Goal: Communication & Community: Participate in discussion

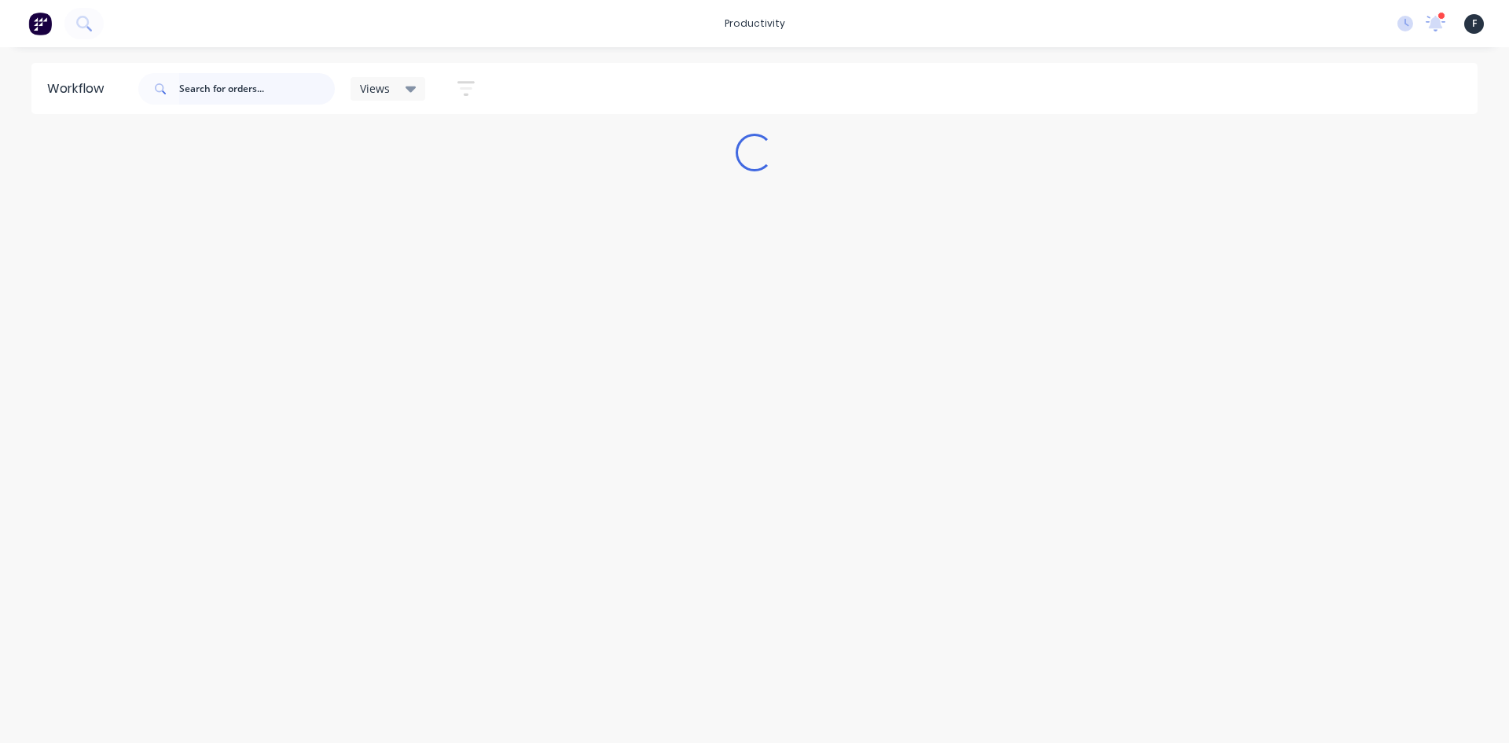
click at [226, 89] on input "text" at bounding box center [257, 88] width 156 height 31
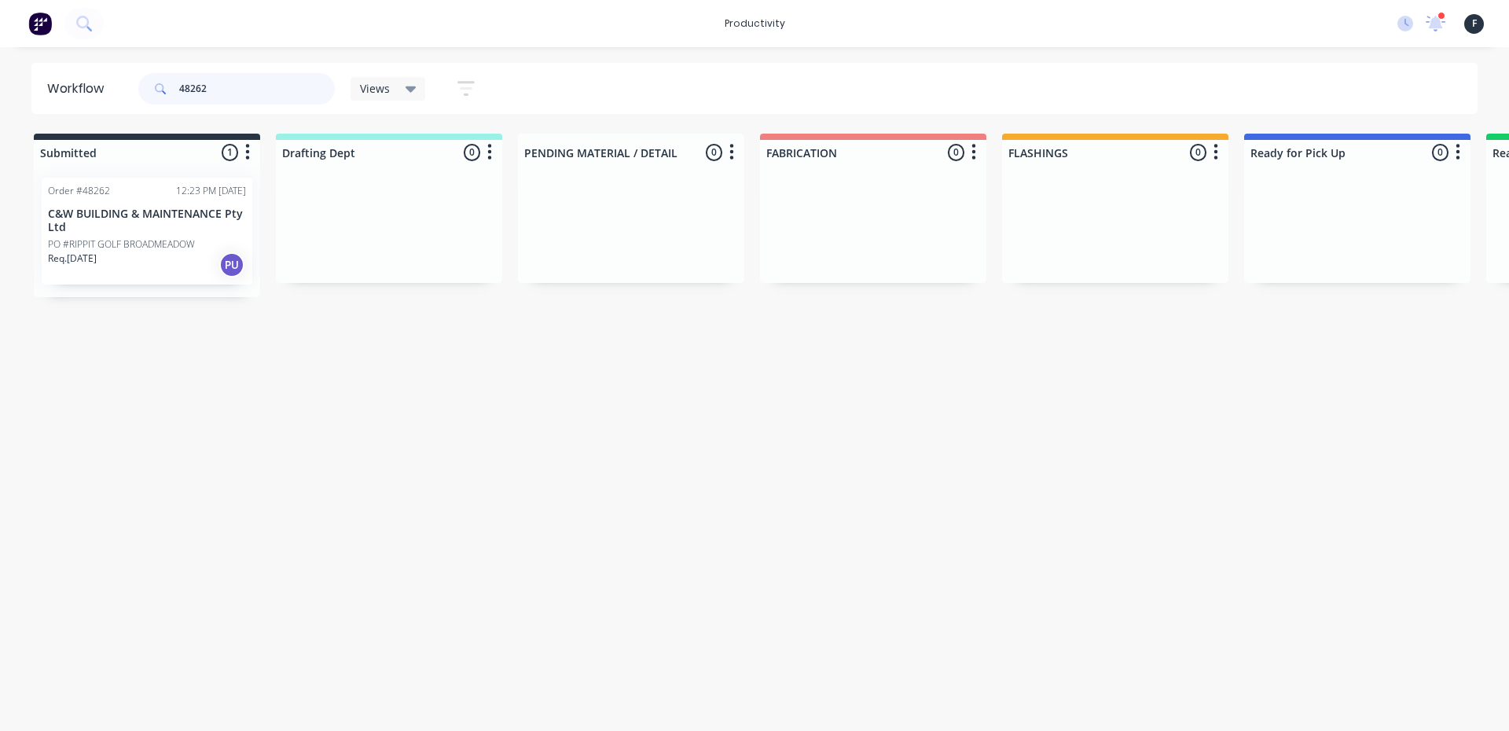
type input "48262"
click at [175, 245] on p "PO #RIPPIT GOLF BROADMEADOW" at bounding box center [121, 244] width 147 height 14
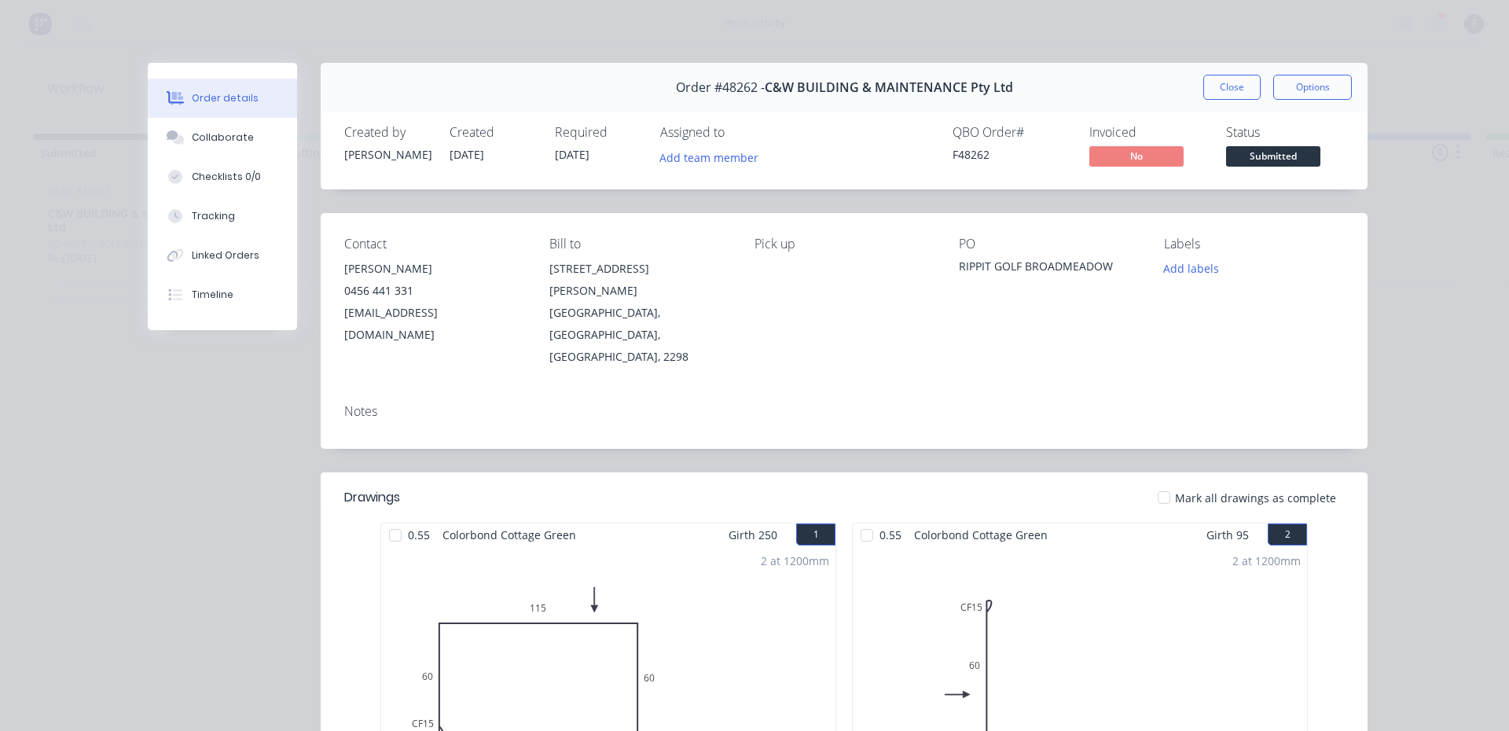
click at [386, 520] on div at bounding box center [395, 535] width 31 height 31
click at [858, 520] on div at bounding box center [866, 535] width 31 height 31
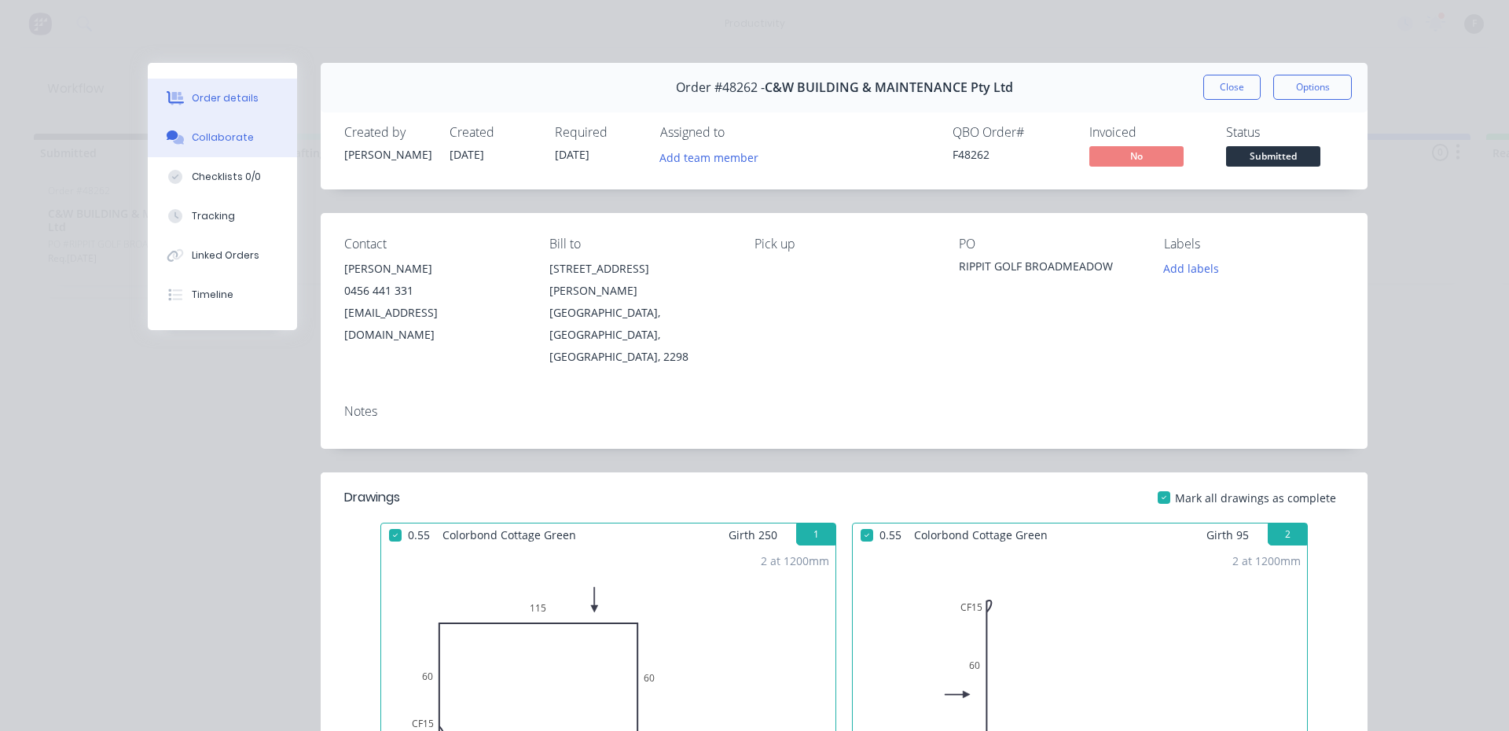
click at [246, 142] on button "Collaborate" at bounding box center [222, 137] width 149 height 39
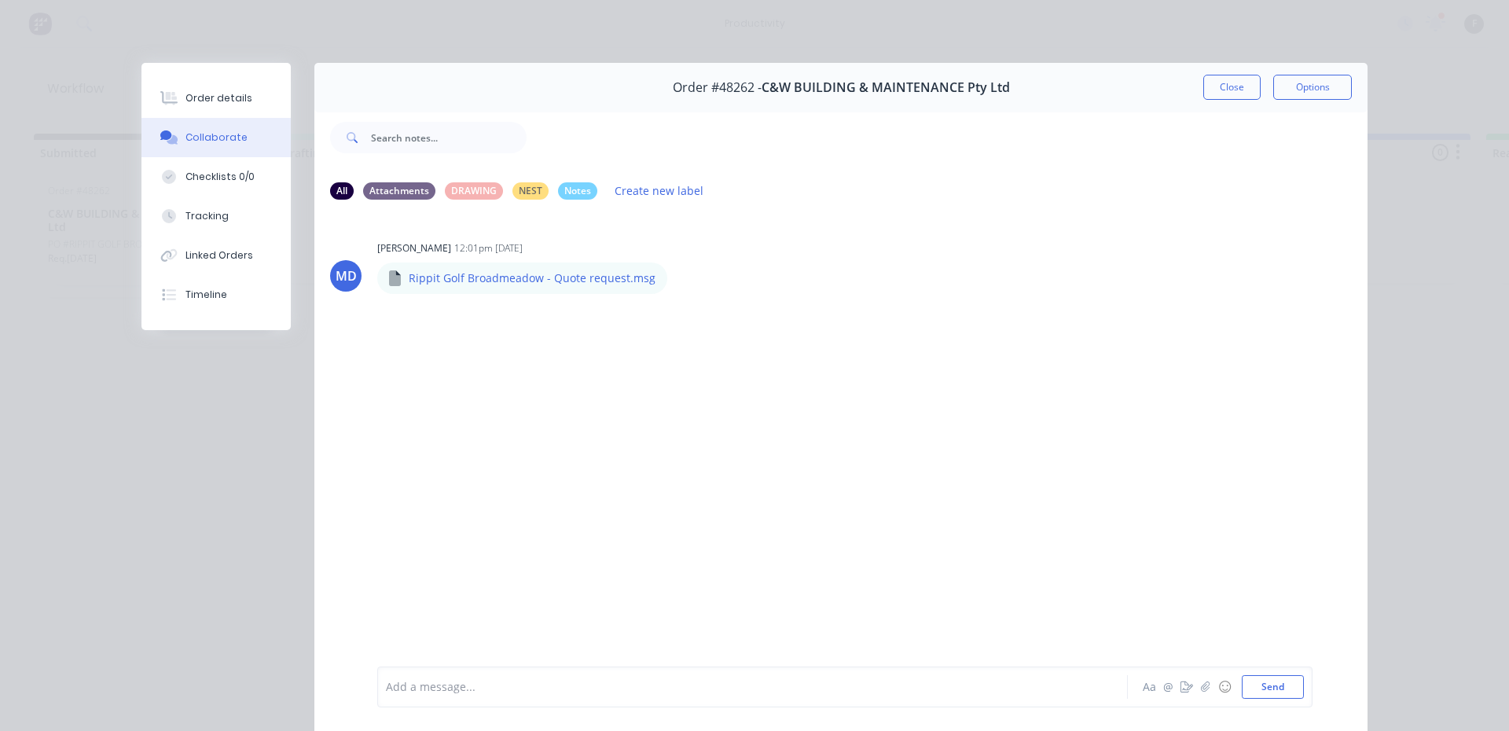
click at [629, 681] on div at bounding box center [731, 687] width 688 height 17
click at [1236, 88] on button "Close" at bounding box center [1231, 87] width 57 height 25
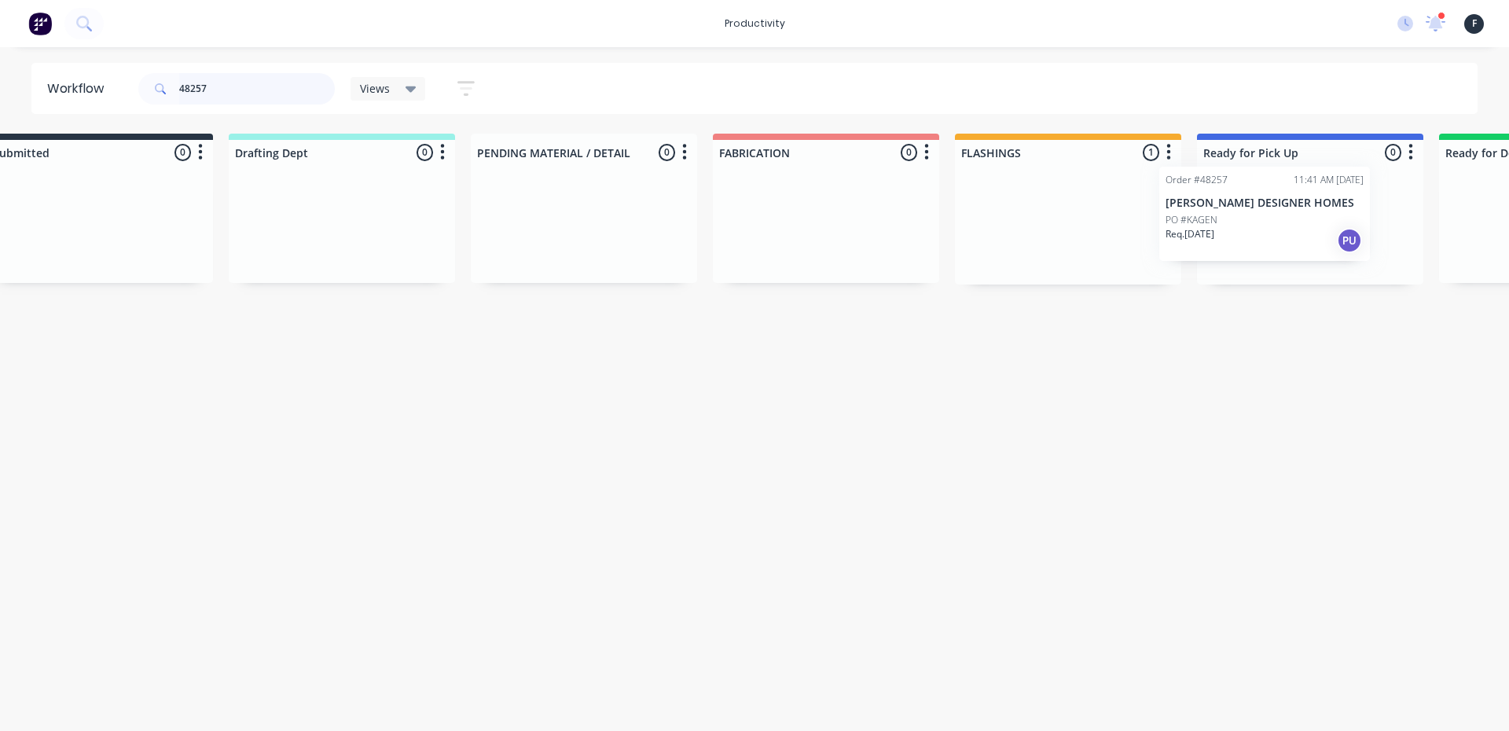
scroll to position [0, 66]
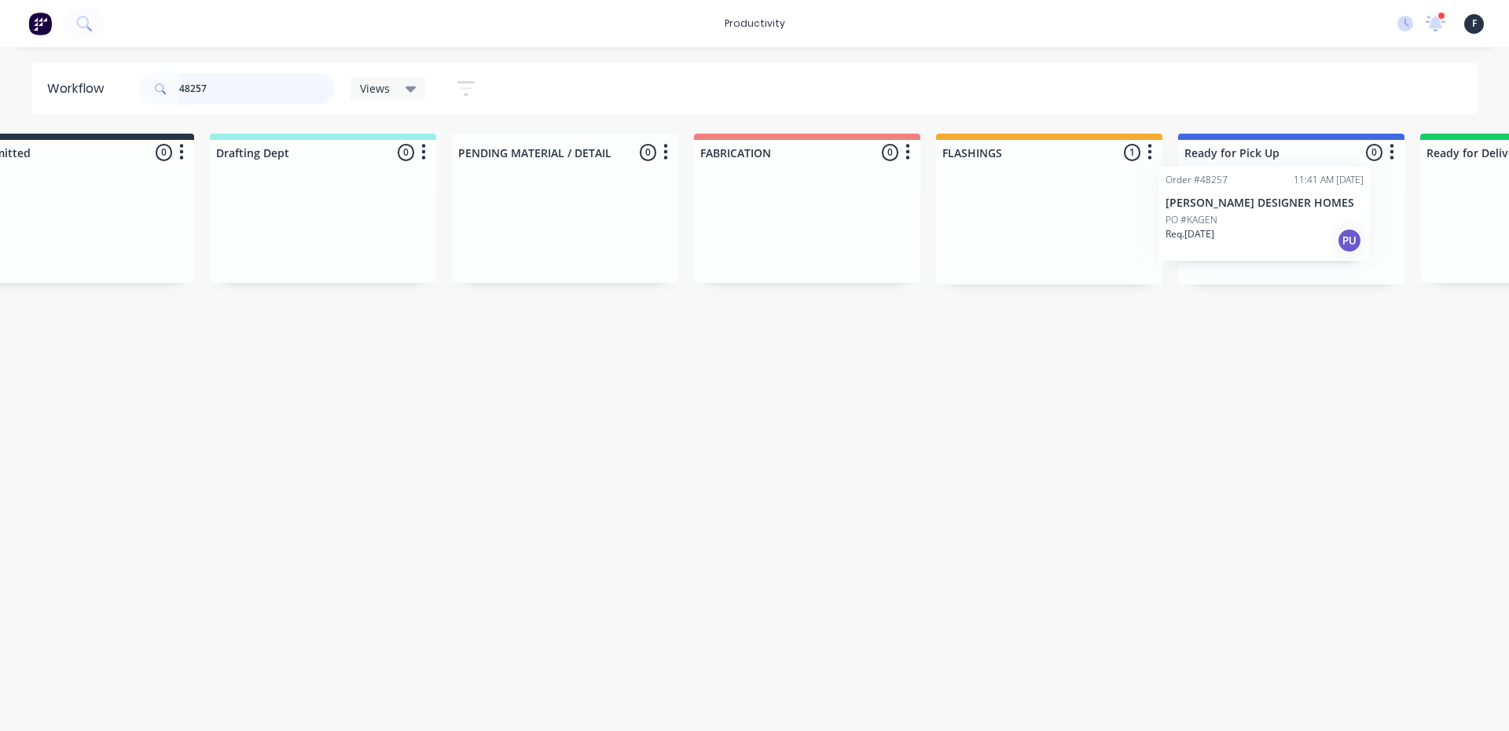
drag, startPoint x: 1098, startPoint y: 248, endPoint x: 1259, endPoint y: 233, distance: 161.9
click at [1259, 233] on div "Submitted 0 Sort By Created date Required date Order number Customer name Most …" at bounding box center [1232, 209] width 2621 height 151
type input "48257"
click at [1251, 233] on div at bounding box center [1291, 224] width 226 height 119
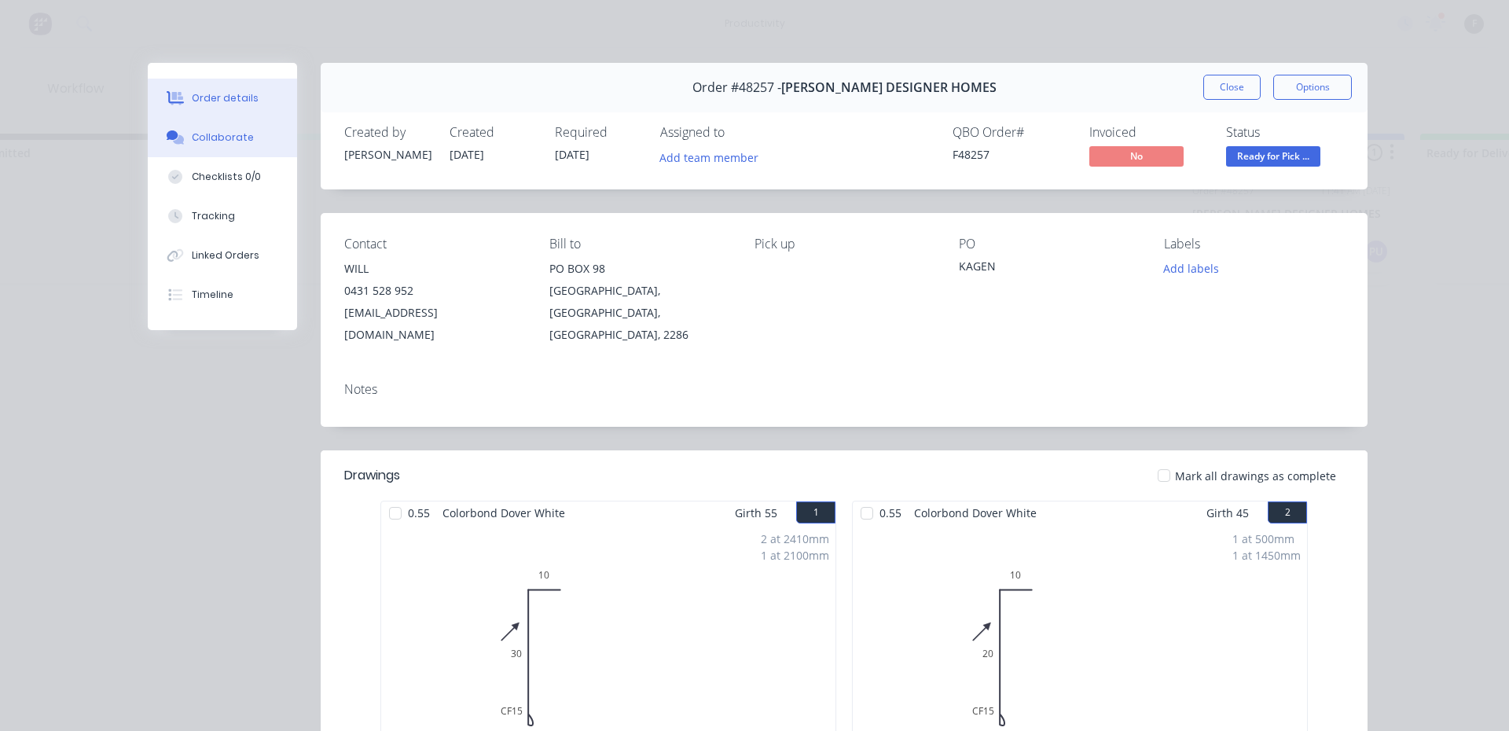
click at [210, 145] on button "Collaborate" at bounding box center [222, 137] width 149 height 39
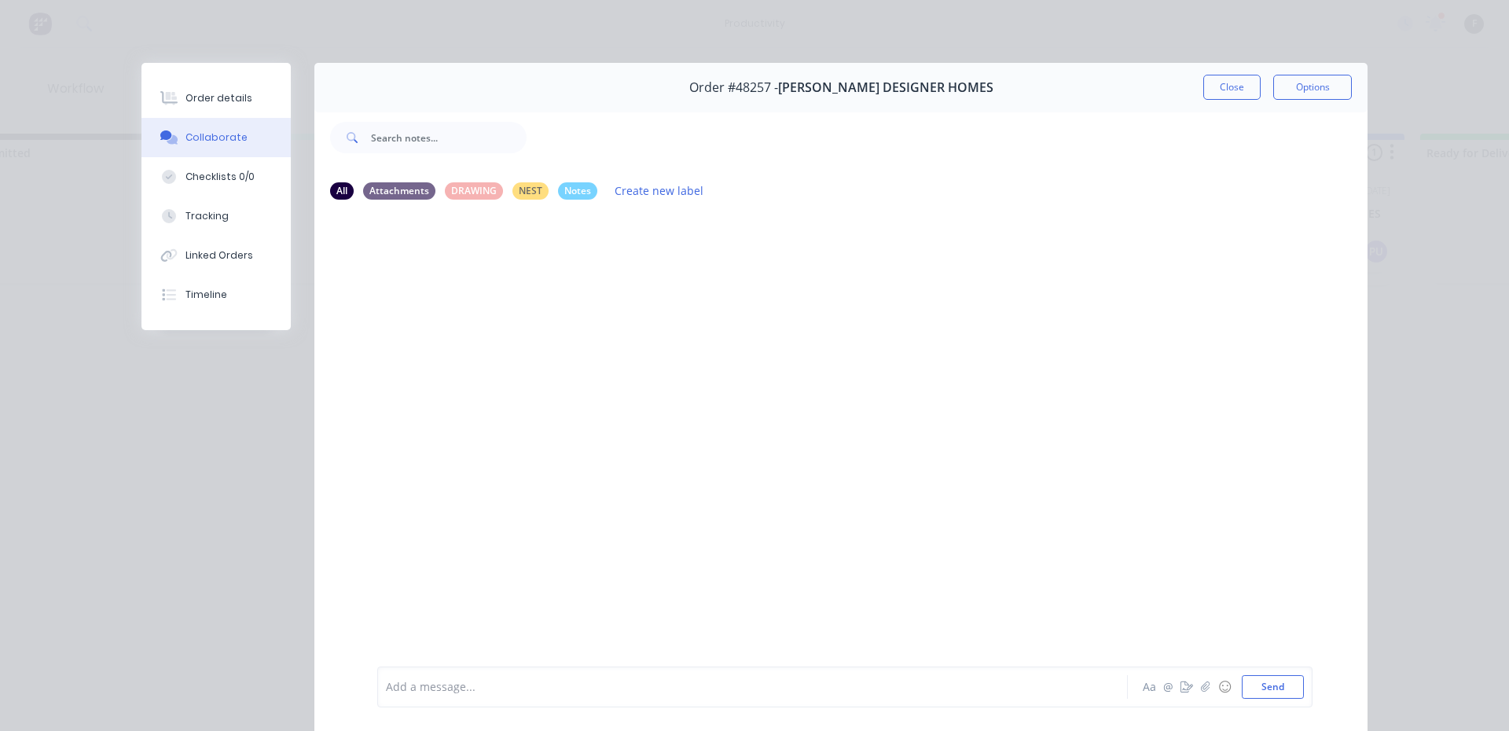
click at [761, 687] on div at bounding box center [731, 687] width 688 height 17
click at [1240, 92] on button "Close" at bounding box center [1231, 87] width 57 height 25
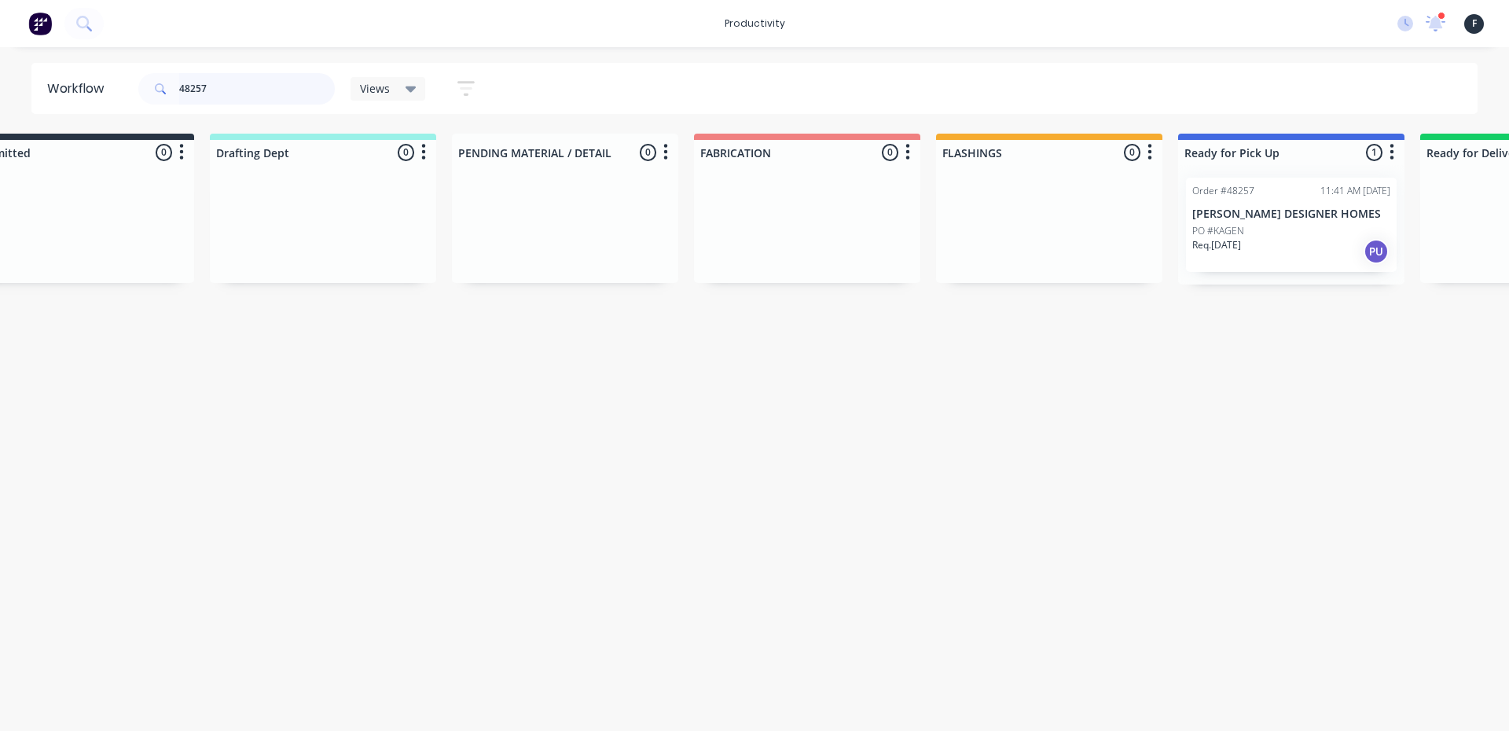
click at [323, 83] on input "48257" at bounding box center [257, 88] width 156 height 31
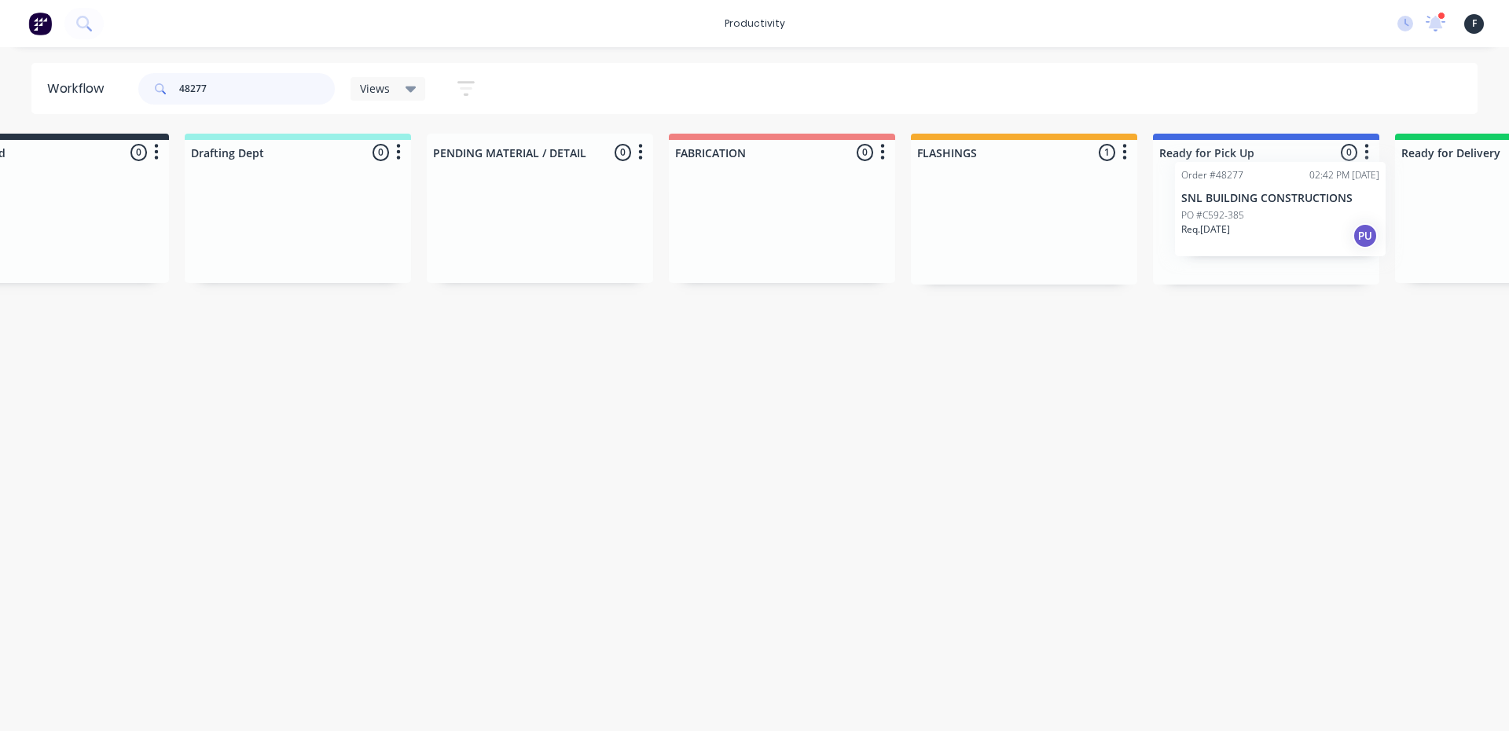
drag, startPoint x: 1053, startPoint y: 252, endPoint x: 1229, endPoint y: 231, distance: 177.3
click at [1229, 231] on div "Submitted 0 Sort By Created date Required date Order number Customer name Most …" at bounding box center [1206, 209] width 2621 height 151
type input "48277"
click at [1236, 239] on div "Req. [DATE] PU" at bounding box center [1264, 251] width 198 height 27
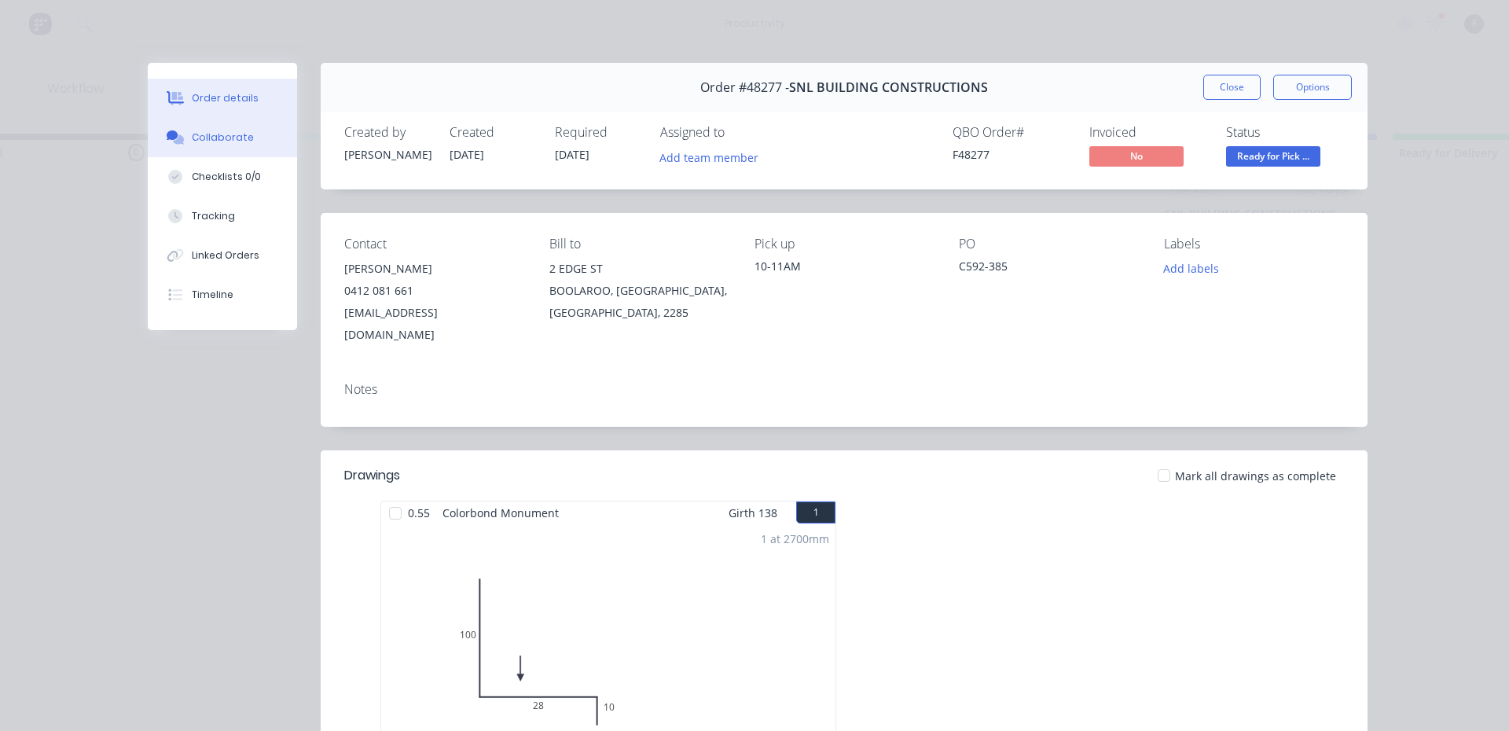
click at [236, 130] on div "Collaborate" at bounding box center [223, 137] width 62 height 14
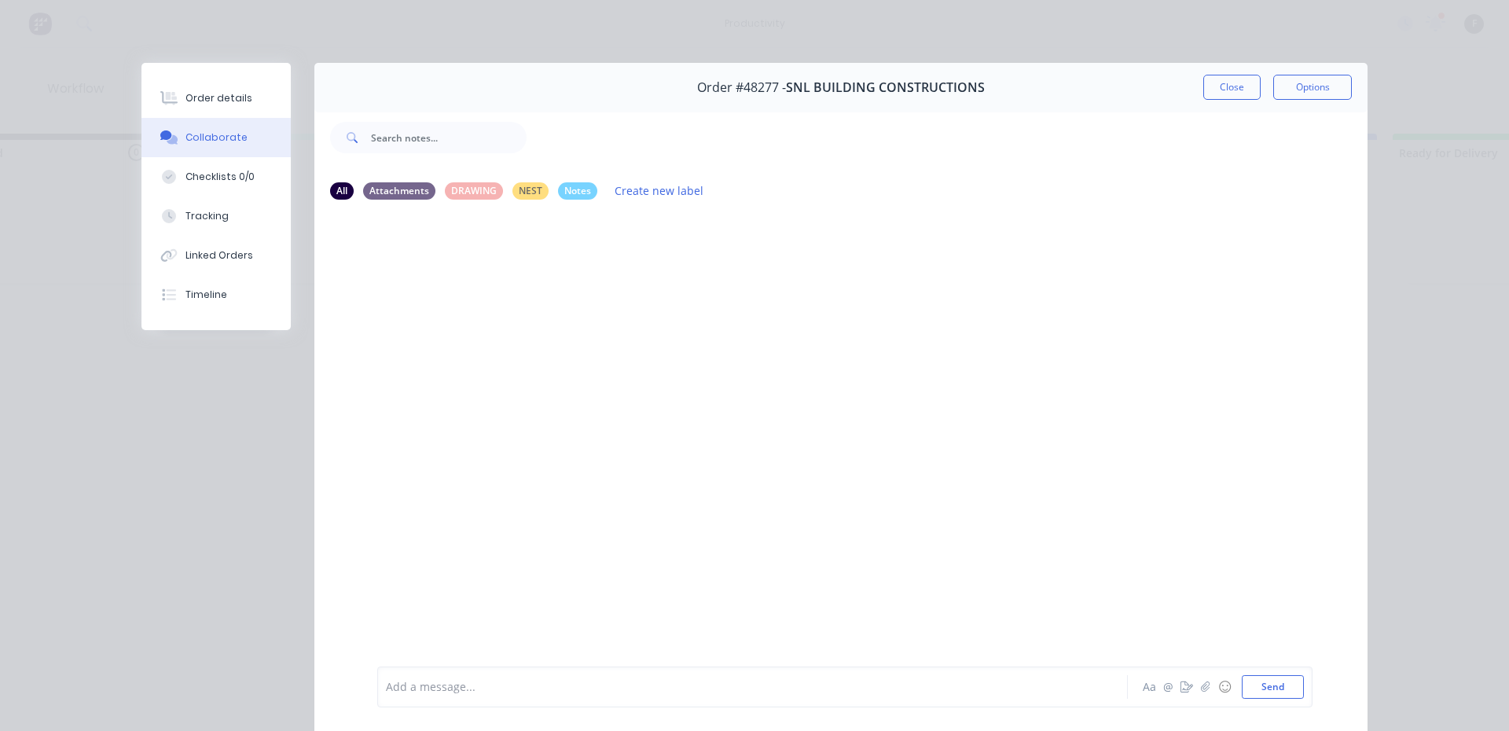
click at [862, 689] on div at bounding box center [731, 687] width 688 height 17
click at [1225, 90] on button "Close" at bounding box center [1231, 87] width 57 height 25
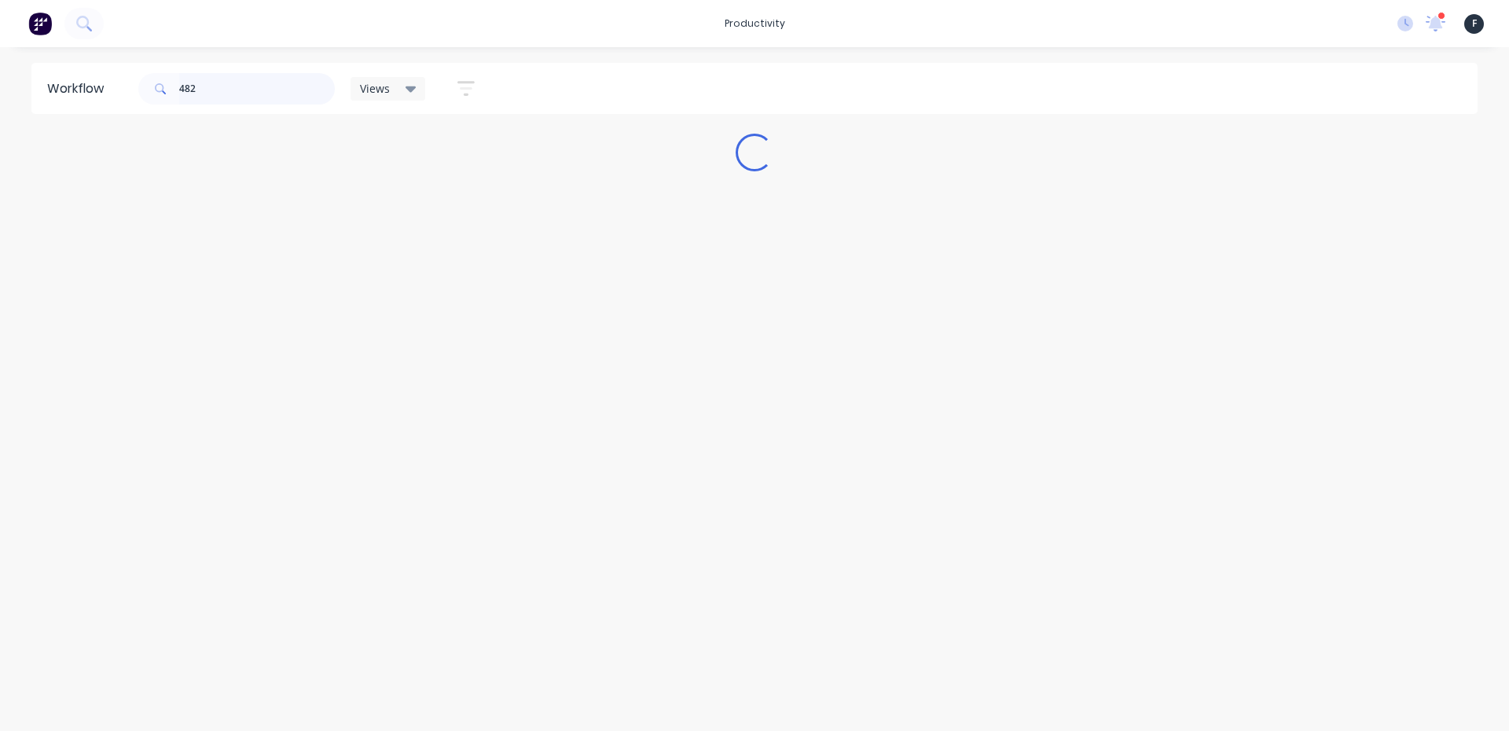
scroll to position [0, 0]
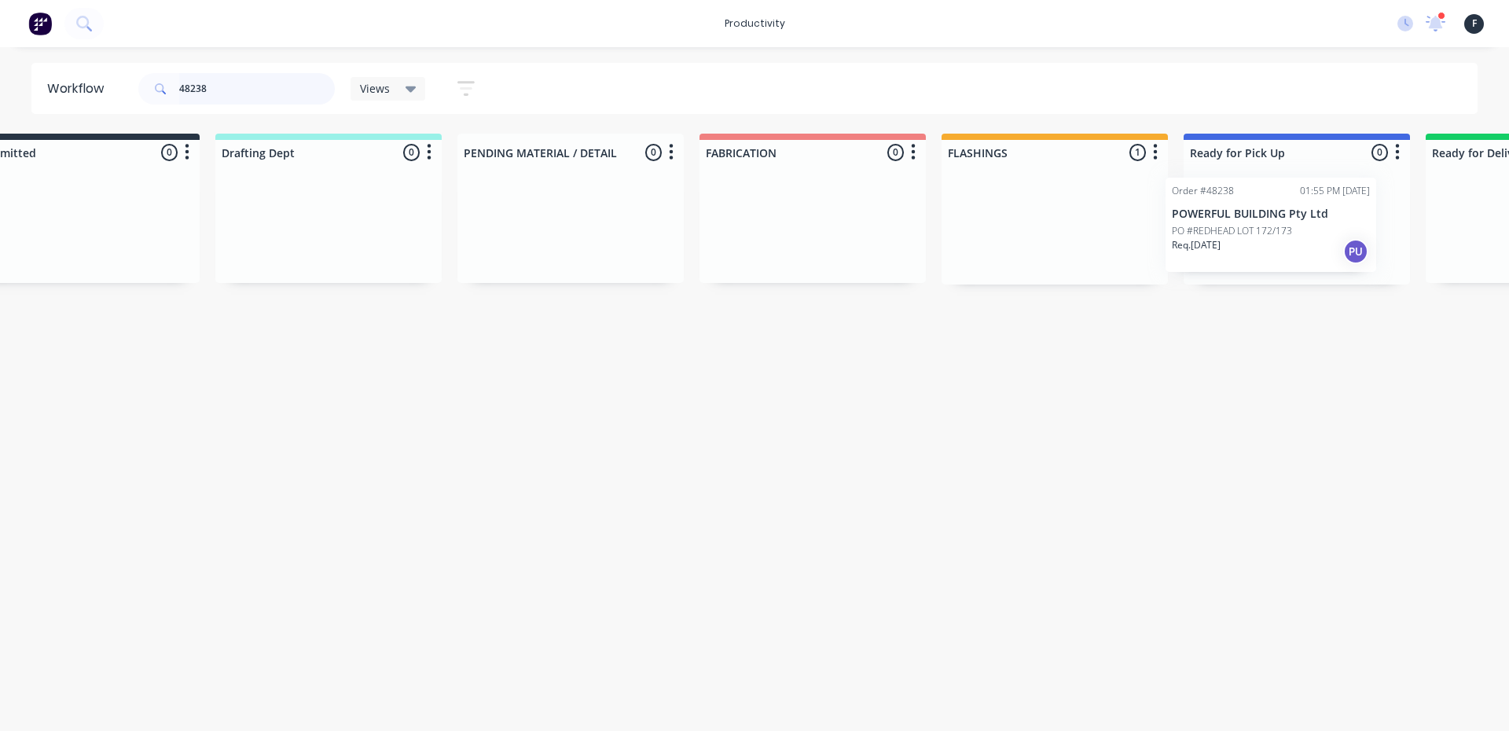
drag, startPoint x: 1110, startPoint y: 227, endPoint x: 1293, endPoint y: 226, distance: 183.1
click at [1293, 226] on div "Submitted 0 Sort By Created date Required date Order number Customer name Most …" at bounding box center [1238, 209] width 2621 height 151
type input "48238"
click at [1293, 226] on p "PO #REDHEAD LOT 172/173" at bounding box center [1247, 231] width 120 height 14
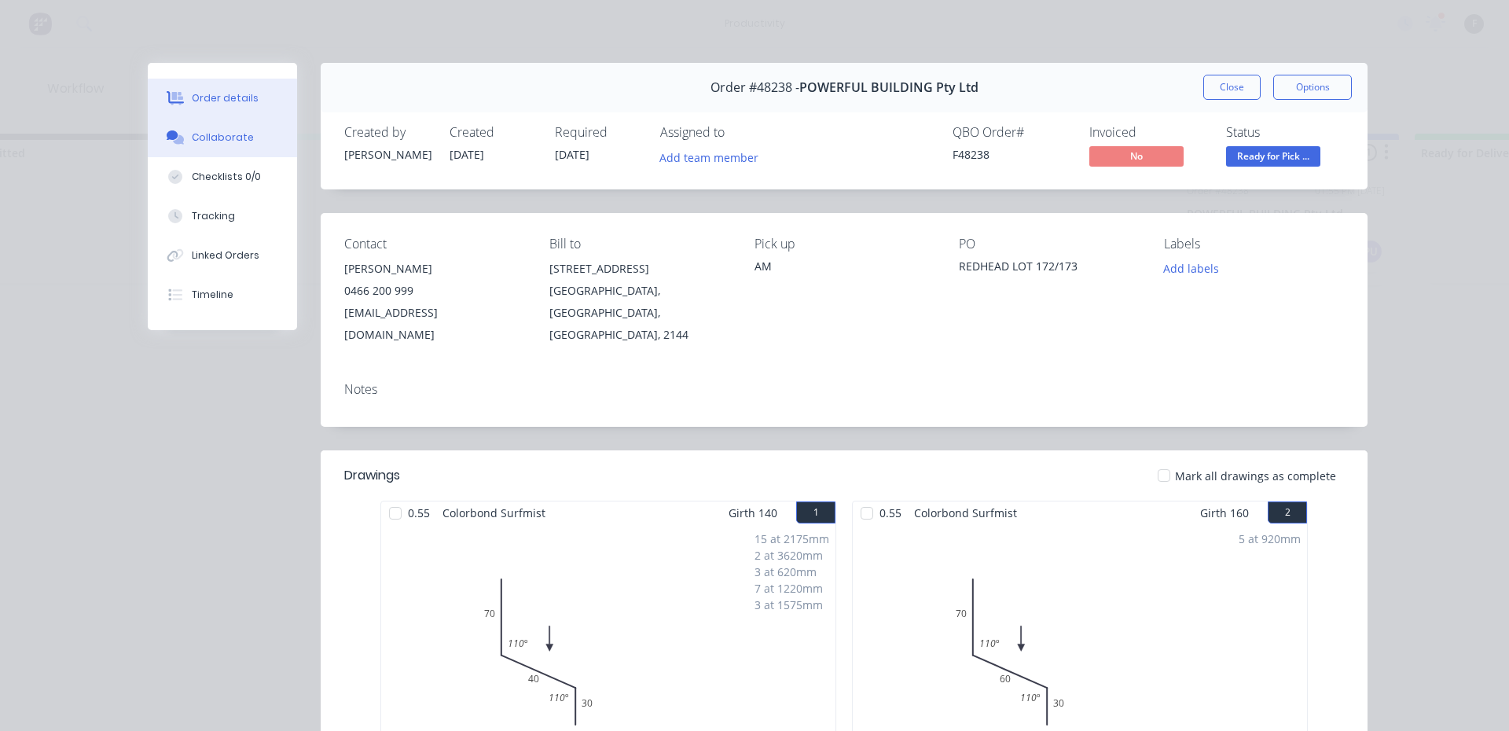
click at [253, 125] on button "Collaborate" at bounding box center [222, 137] width 149 height 39
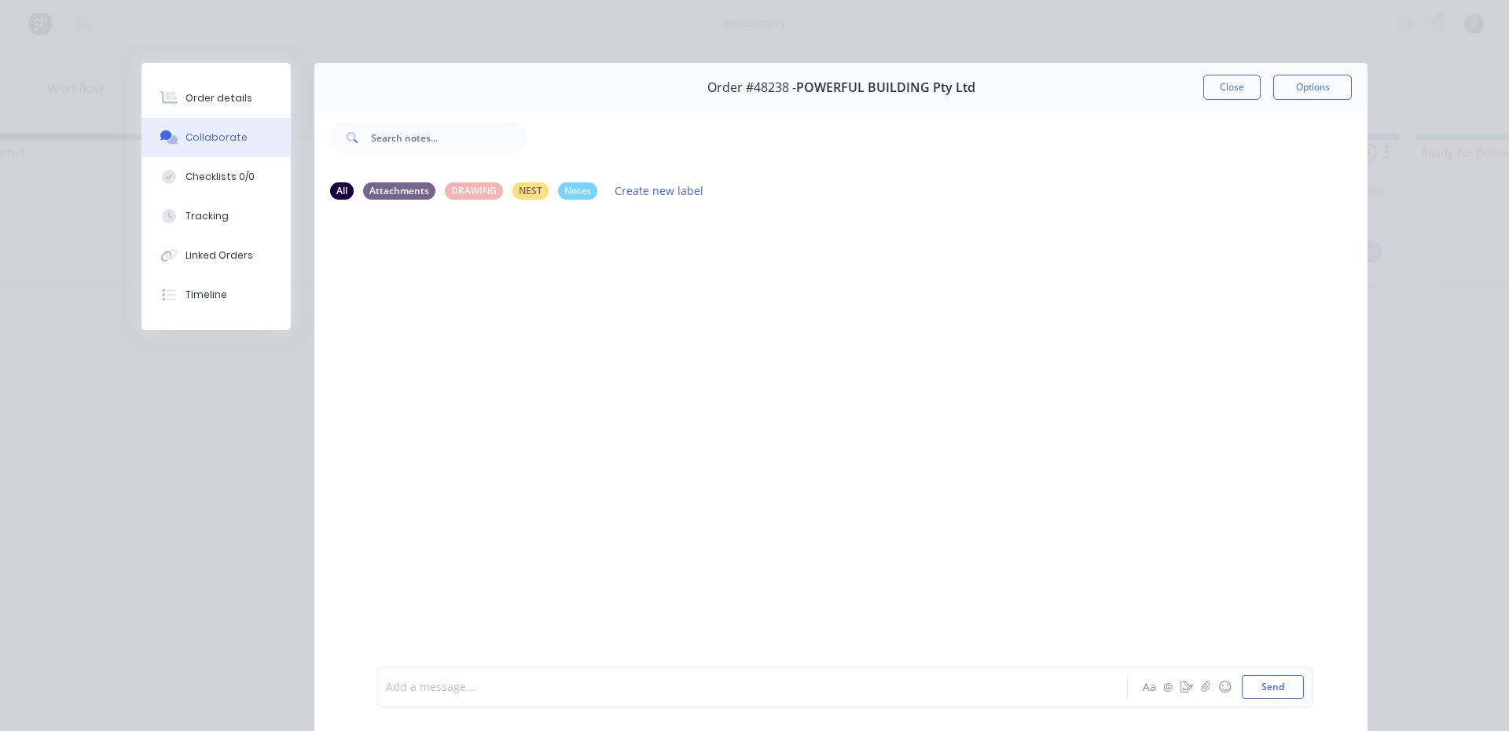
click at [719, 690] on div at bounding box center [731, 687] width 688 height 17
